Goal: Task Accomplishment & Management: Manage account settings

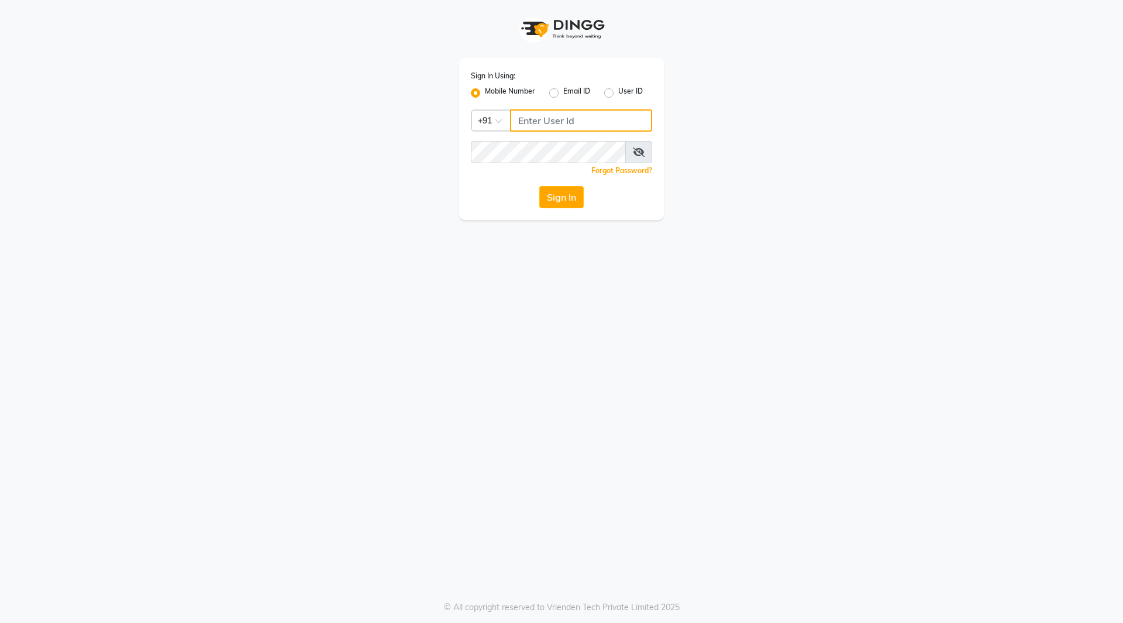
type input "9921430102"
click at [573, 195] on button "Sign In" at bounding box center [561, 197] width 44 height 22
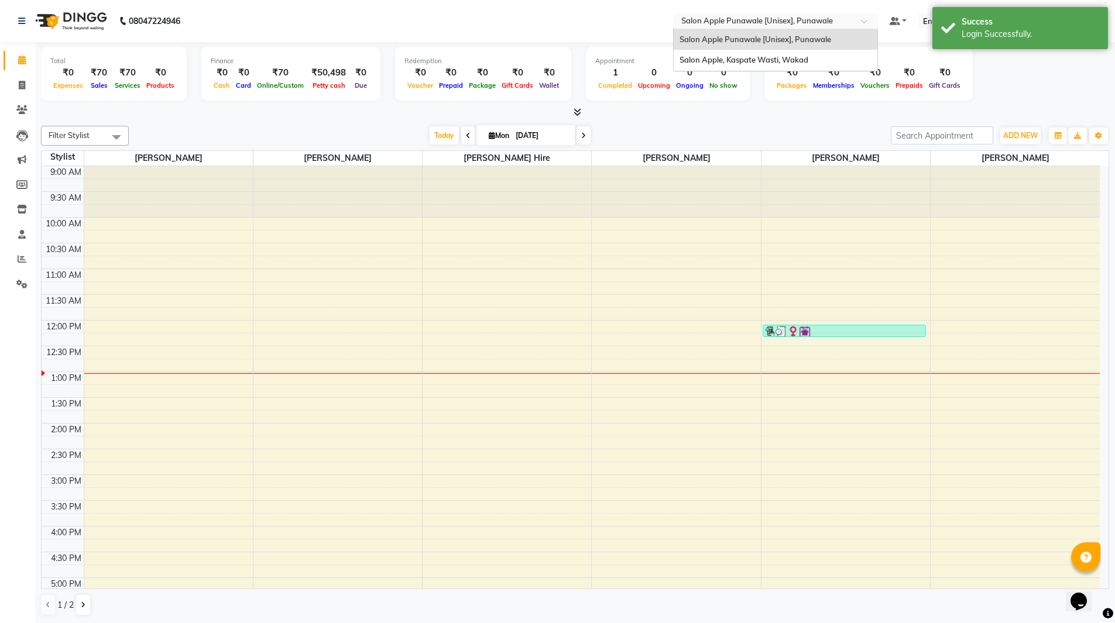
click at [755, 20] on input "text" at bounding box center [764, 22] width 170 height 12
click at [765, 56] on span "Salon Apple, Kaspate Wasti, Wakad" at bounding box center [743, 59] width 129 height 9
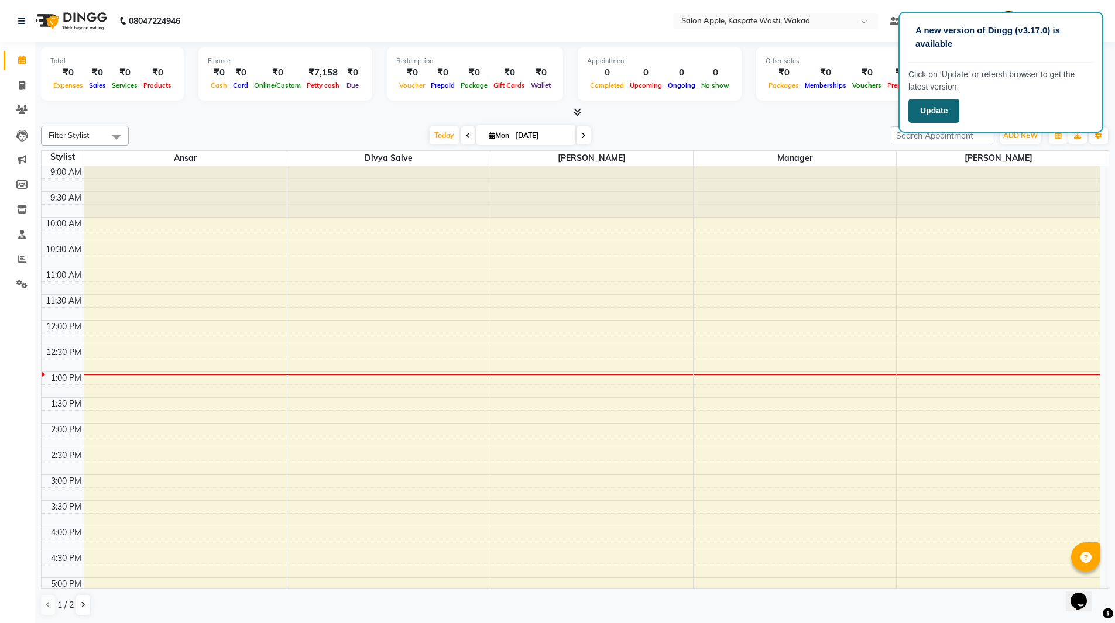
click at [921, 107] on button "Update" at bounding box center [933, 111] width 51 height 24
